Goal: Task Accomplishment & Management: Complete application form

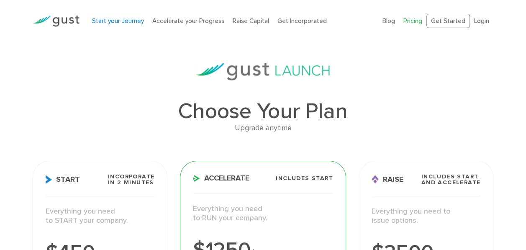
click at [127, 23] on link "Start your Journey" at bounding box center [118, 21] width 52 height 8
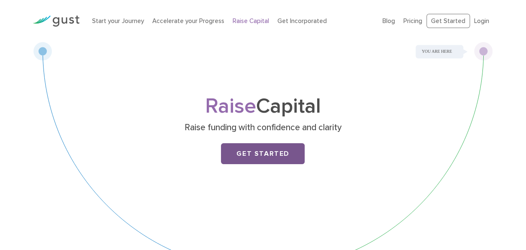
click at [281, 153] on link "Get Started" at bounding box center [263, 153] width 84 height 21
